Goal: Transaction & Acquisition: Purchase product/service

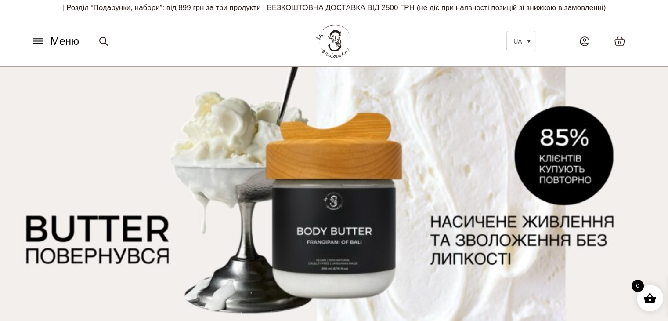
drag, startPoint x: 667, startPoint y: 19, endPoint x: 674, endPoint y: 22, distance: 6.9
click at [37, 39] on icon at bounding box center [38, 40] width 14 height 9
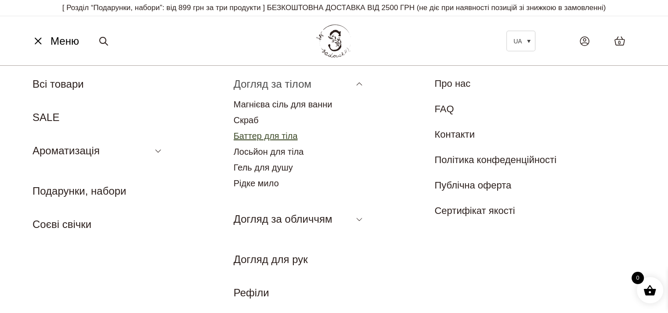
click at [276, 134] on link "Баттер для тіла" at bounding box center [266, 136] width 64 height 10
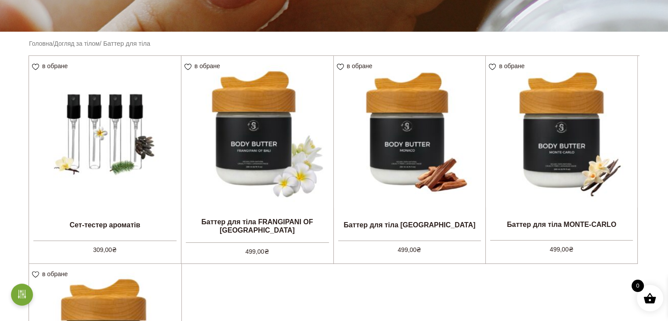
scroll to position [205, 0]
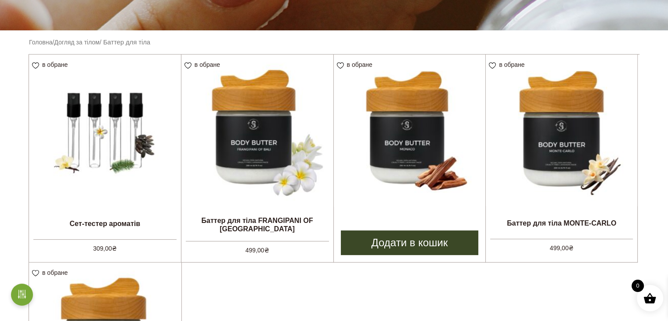
click at [429, 95] on img at bounding box center [410, 130] width 152 height 152
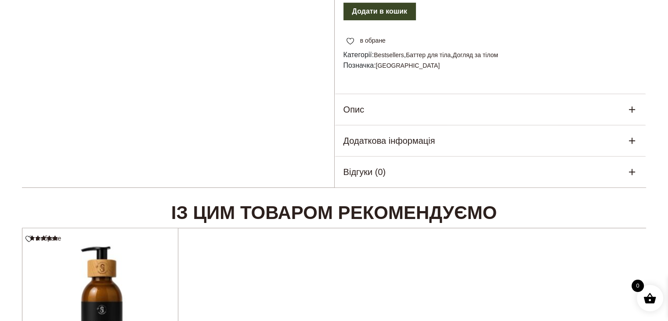
scroll to position [432, 0]
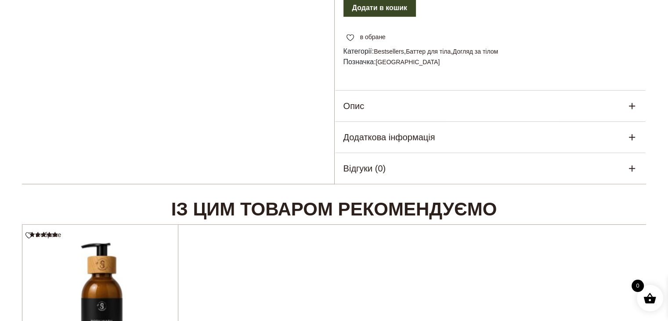
click at [619, 90] on div "Опис" at bounding box center [491, 105] width 312 height 31
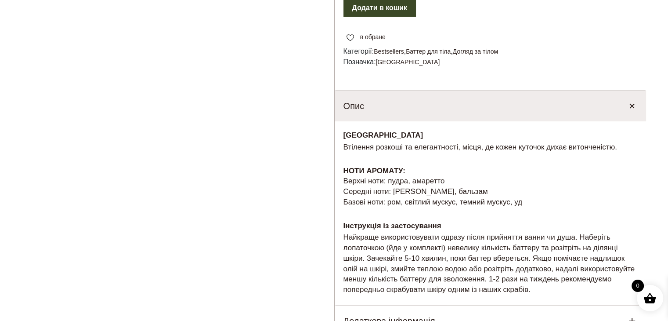
click at [625, 98] on icon at bounding box center [631, 105] width 15 height 15
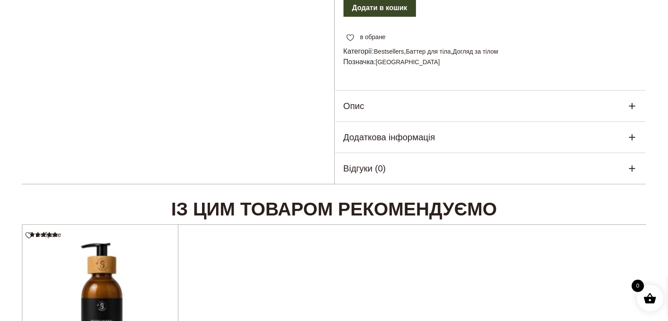
click at [625, 122] on div "Додаткова інформація" at bounding box center [491, 137] width 312 height 31
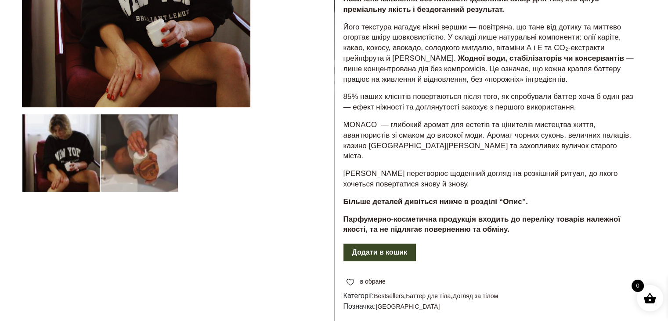
scroll to position [189, 0]
